Goal: Information Seeking & Learning: Learn about a topic

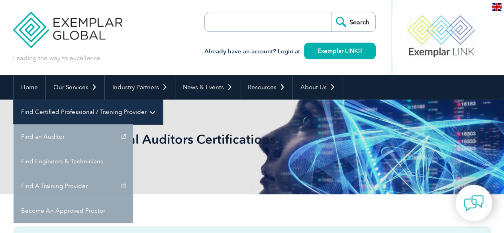
click at [163, 100] on link "Find Certified Professional / Training Provider" at bounding box center [88, 112] width 149 height 25
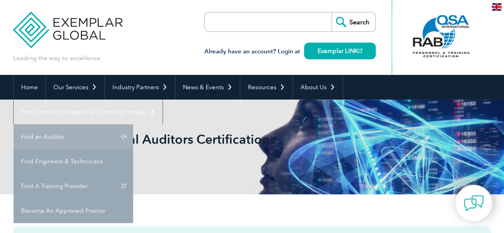
click at [133, 124] on link "Find an Auditor" at bounding box center [74, 136] width 120 height 25
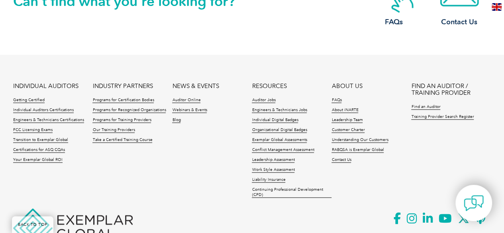
scroll to position [920, 0]
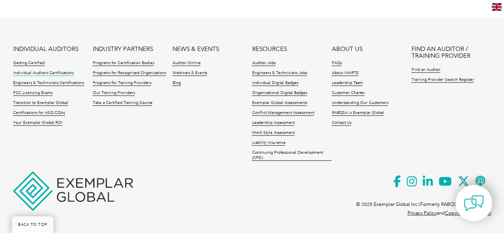
click at [40, 73] on link "Individual Auditors Certifications" at bounding box center [43, 74] width 61 height 6
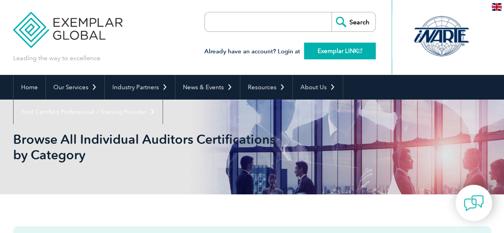
click at [337, 52] on link "Exemplar LINK" at bounding box center [340, 51] width 72 height 17
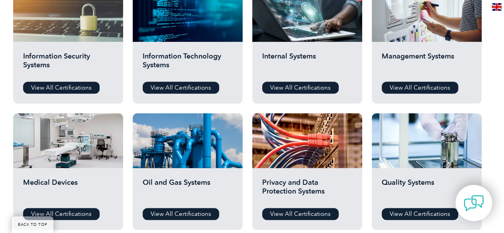
scroll to position [446, 0]
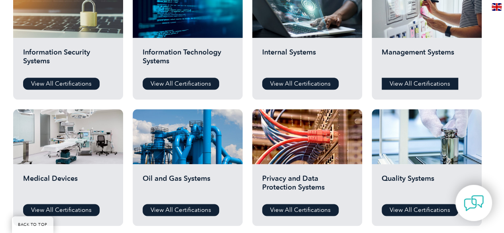
click at [423, 78] on link "View All Certifications" at bounding box center [420, 84] width 77 height 12
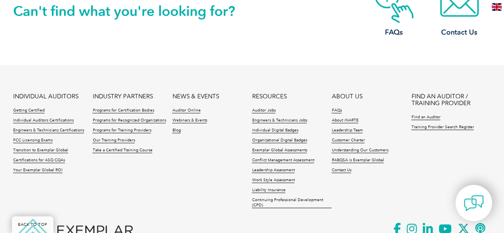
scroll to position [775, 0]
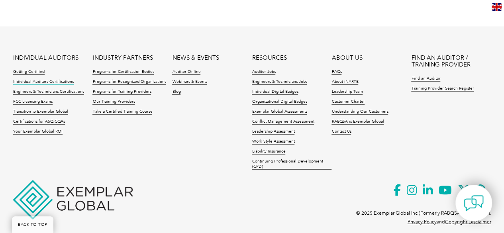
click at [64, 79] on link "Individual Auditors Certifications" at bounding box center [43, 82] width 61 height 6
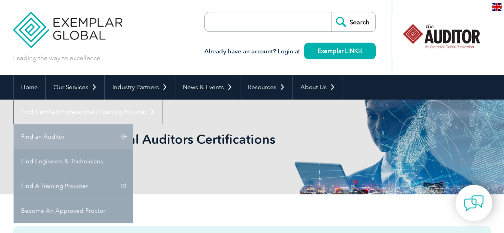
click at [133, 124] on link "Find an Auditor" at bounding box center [74, 136] width 120 height 25
